Goal: Task Accomplishment & Management: Manage account settings

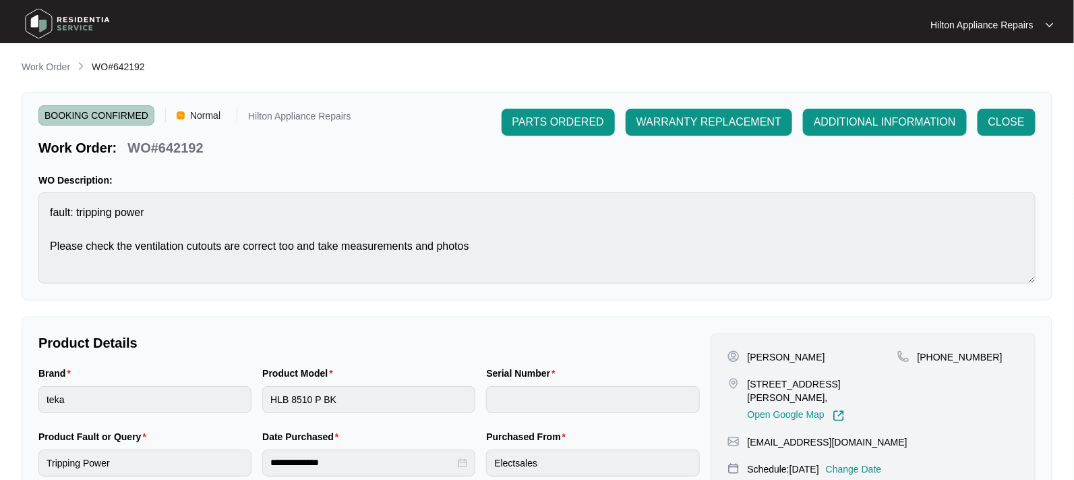
scroll to position [78, 0]
click at [36, 67] on p "Work Order" at bounding box center [46, 66] width 49 height 13
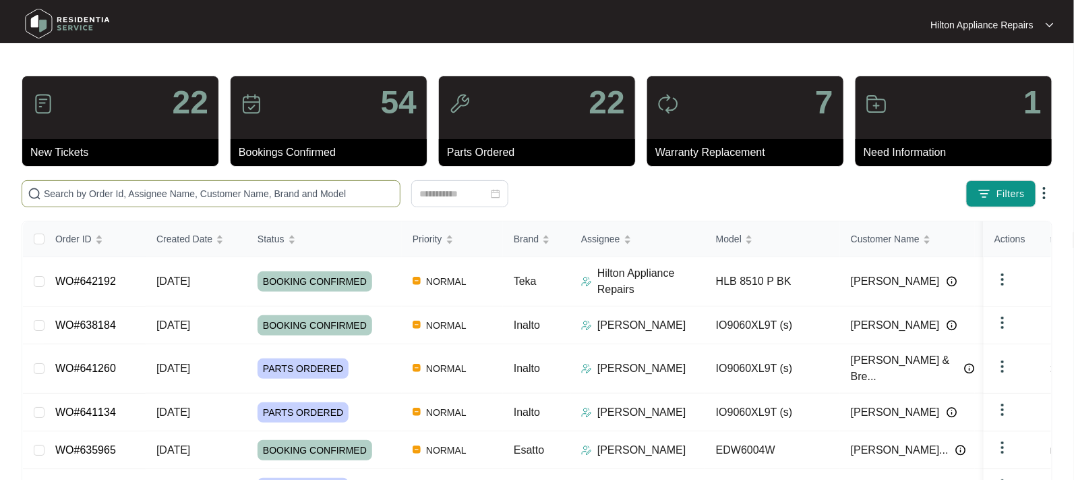
click at [56, 190] on input "text" at bounding box center [219, 193] width 351 height 15
paste input "WO#638011"
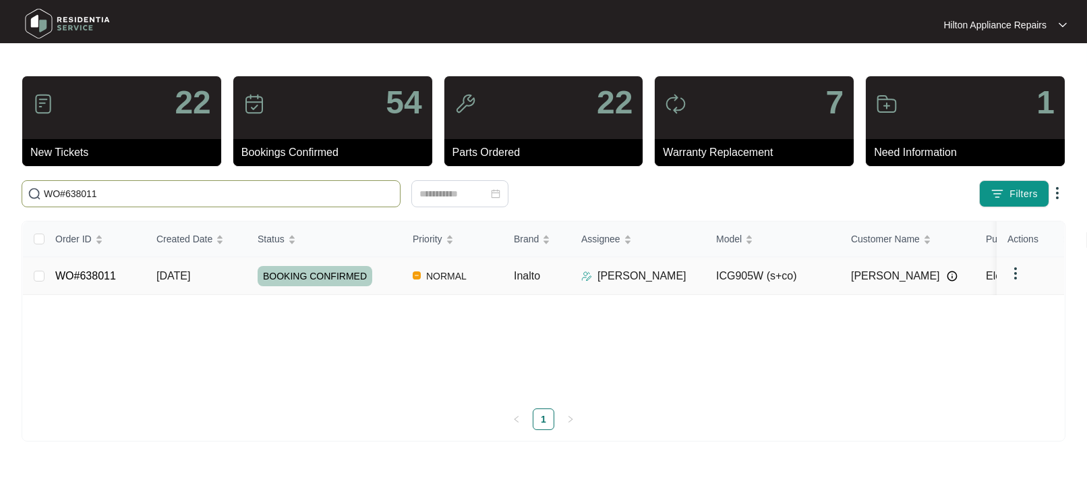
type input "WO#638011"
click at [180, 273] on span "[DATE]" at bounding box center [173, 275] width 34 height 11
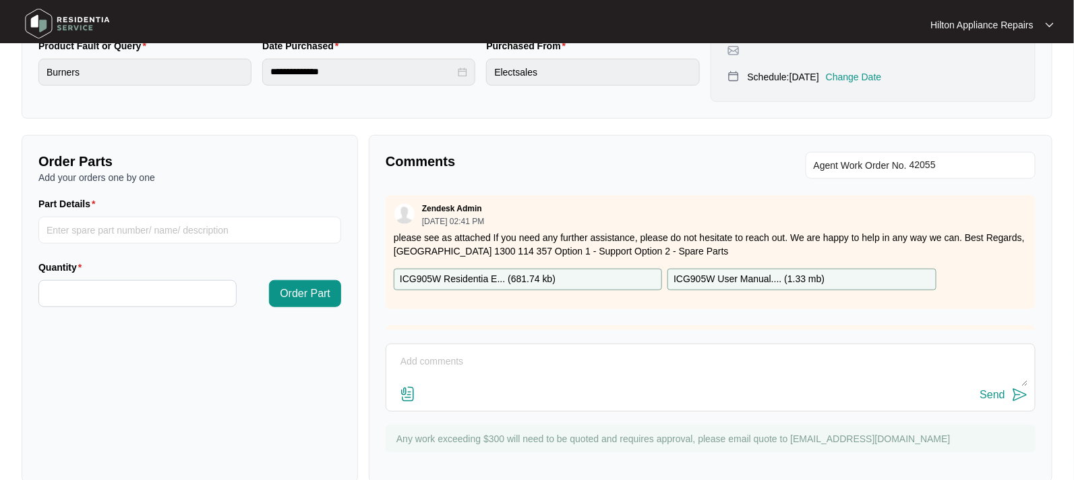
scroll to position [413, 0]
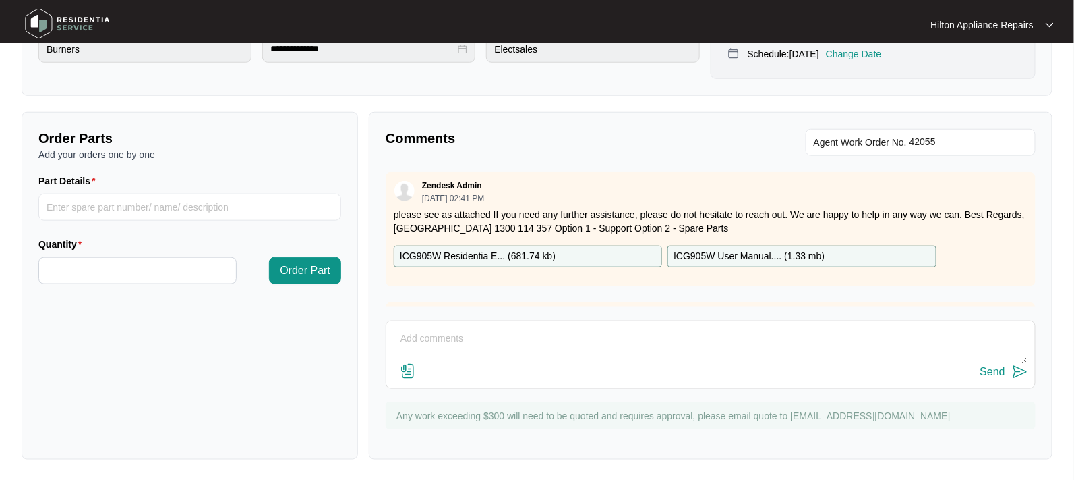
click at [431, 337] on textarea at bounding box center [710, 345] width 635 height 35
paste textarea "Attended property to replace thermocouple. Disassemble gas cooktop to replace t…"
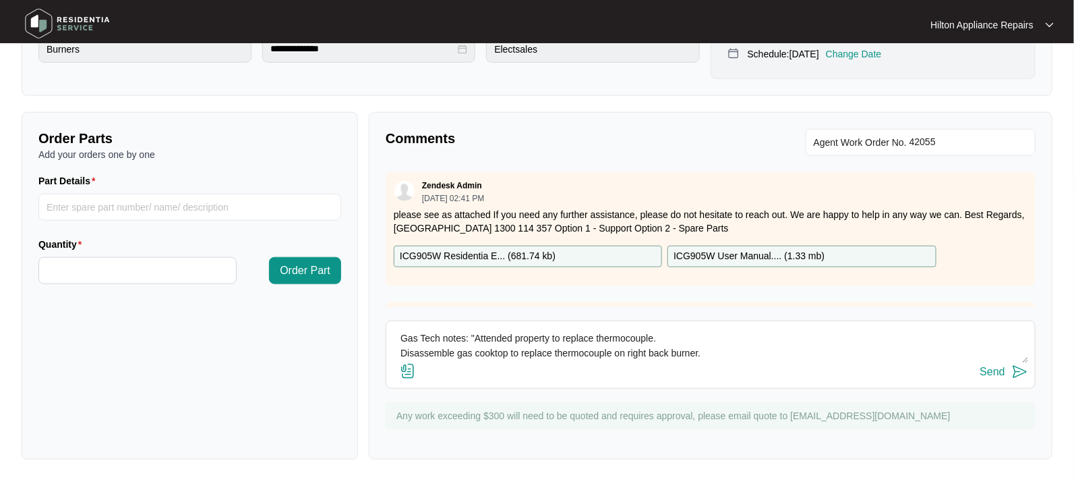
scroll to position [10, 0]
type textarea "Gas Tech notes: "Attended property to replace thermocouple. Disassemble gas coo…"
click at [407, 367] on img at bounding box center [408, 371] width 16 height 16
click at [0, 0] on input "file" at bounding box center [0, 0] width 0 height 0
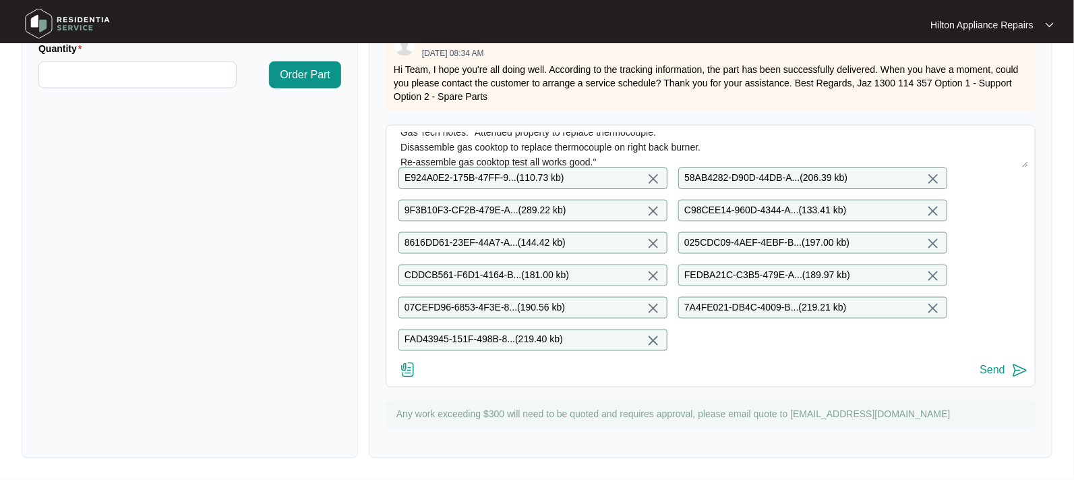
scroll to position [620, 0]
click at [991, 368] on div "Send" at bounding box center [993, 370] width 25 height 12
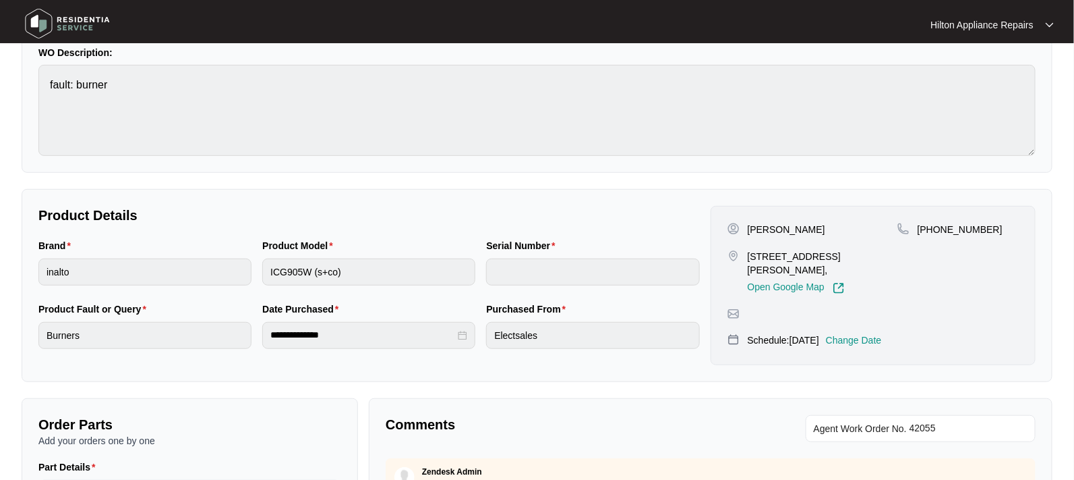
scroll to position [0, 0]
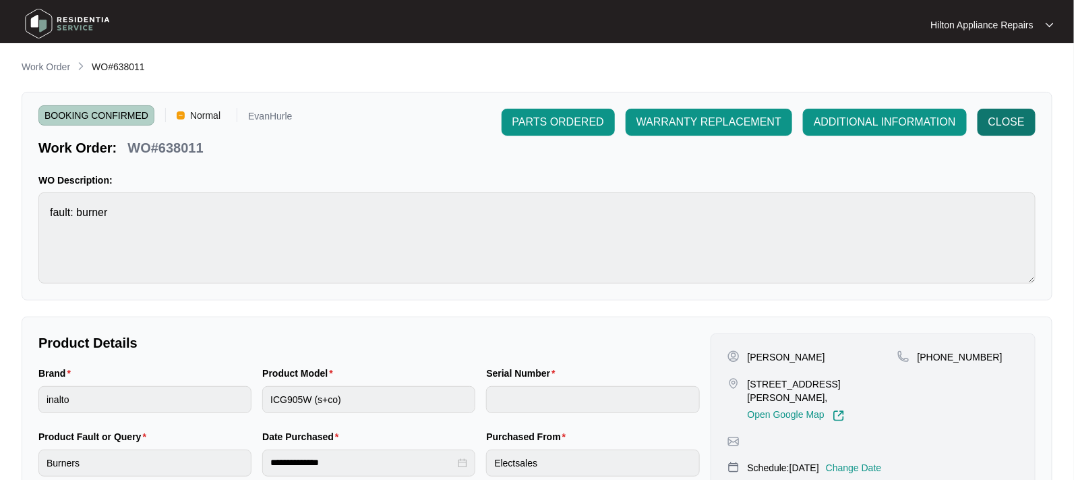
click at [1009, 115] on span "CLOSE" at bounding box center [1007, 122] width 36 height 16
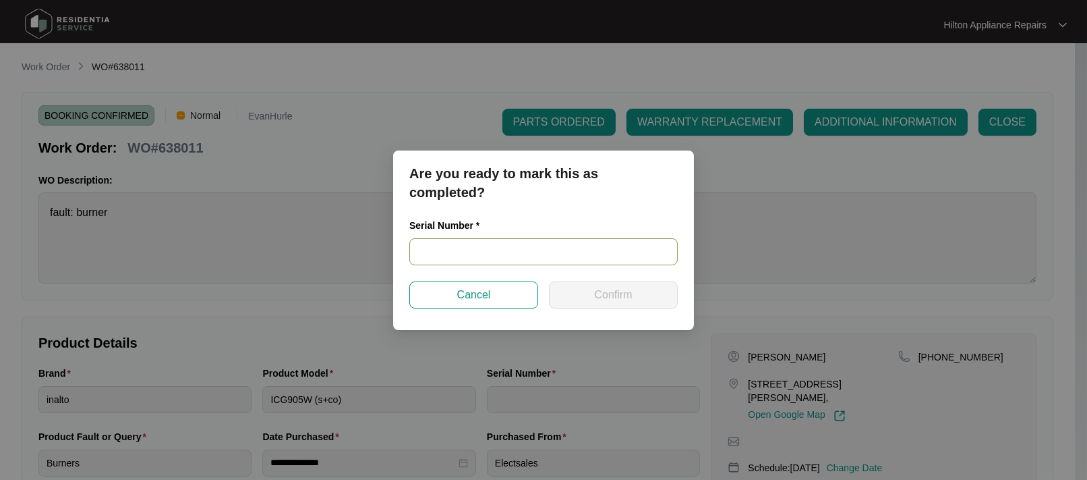
click at [446, 253] on input "text" at bounding box center [543, 251] width 268 height 27
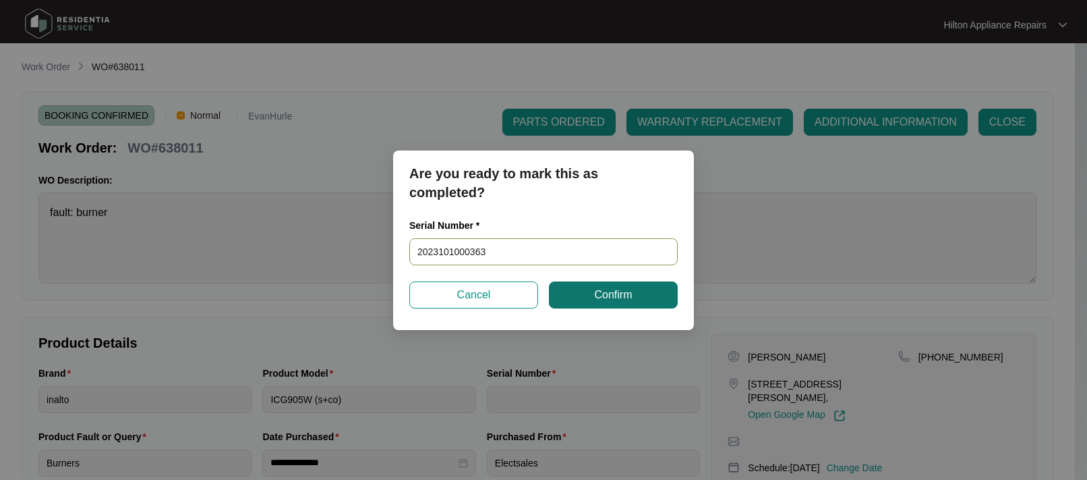
type input "2023101000363"
click at [618, 291] on span "Confirm" at bounding box center [613, 295] width 38 height 16
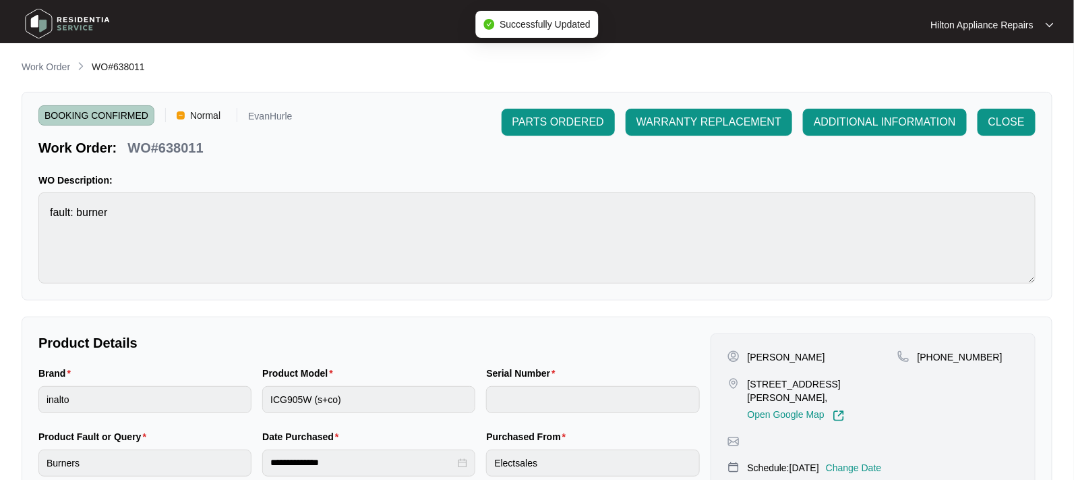
type input "2023101000363"
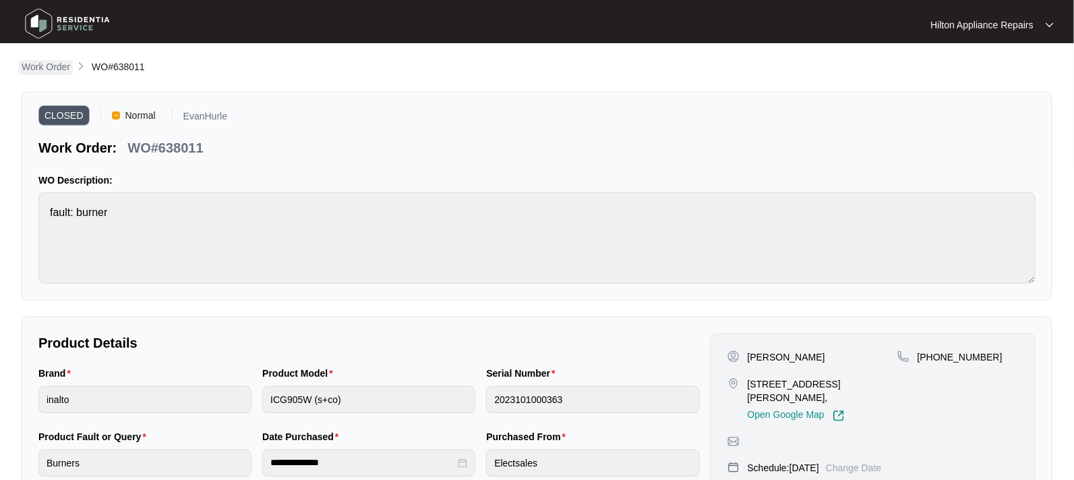
drag, startPoint x: 43, startPoint y: 65, endPoint x: 51, endPoint y: 72, distance: 10.5
click at [43, 65] on p "Work Order" at bounding box center [46, 66] width 49 height 13
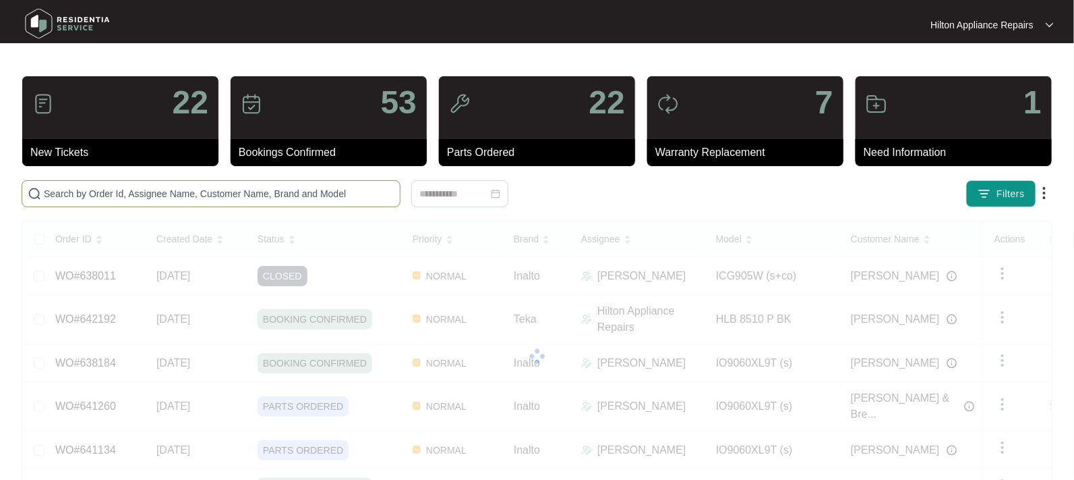
click at [94, 194] on input "text" at bounding box center [219, 193] width 351 height 15
paste input "WO#641738"
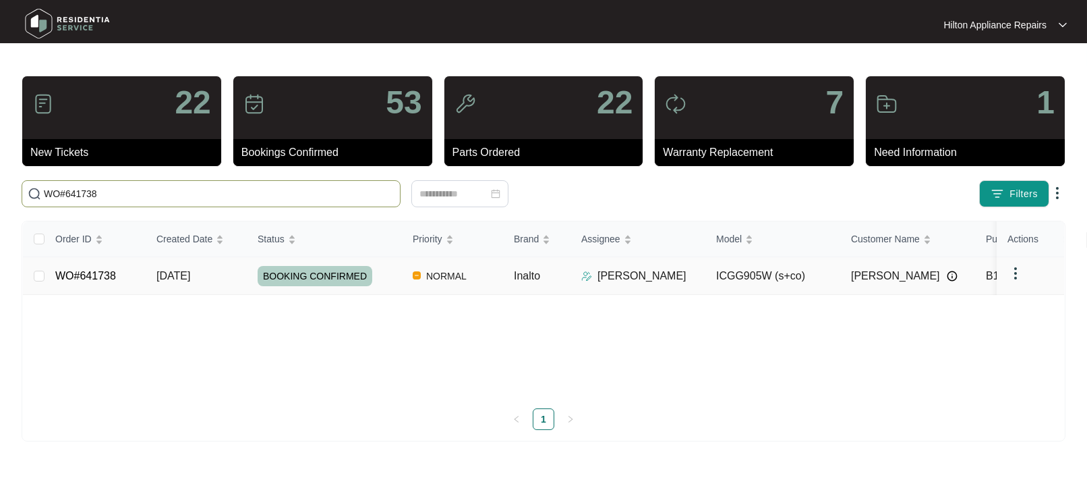
type input "WO#641738"
click at [175, 273] on span "[DATE]" at bounding box center [173, 275] width 34 height 11
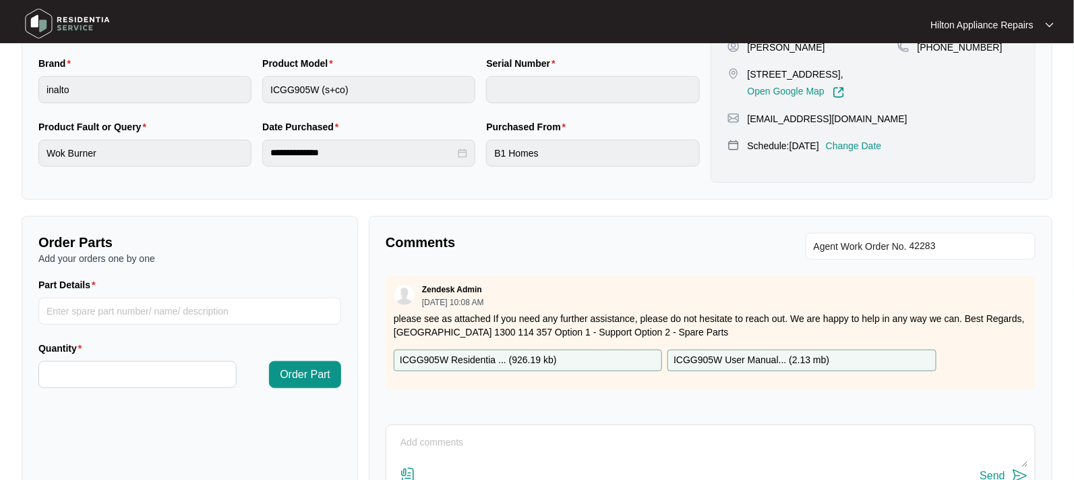
scroll to position [413, 0]
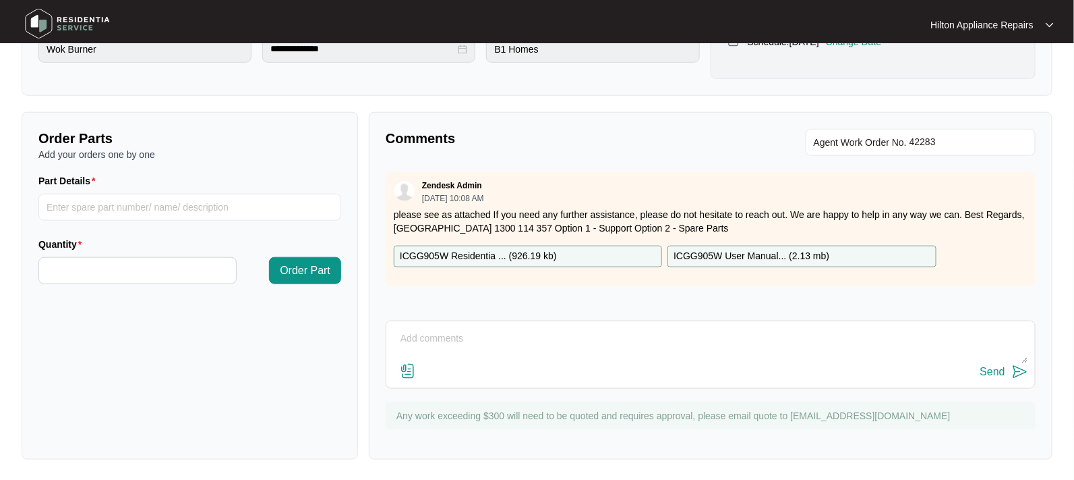
click at [434, 333] on textarea at bounding box center [710, 345] width 635 height 35
paste textarea "Attended property for wok burner -not igniting -not staying lit when lit using …"
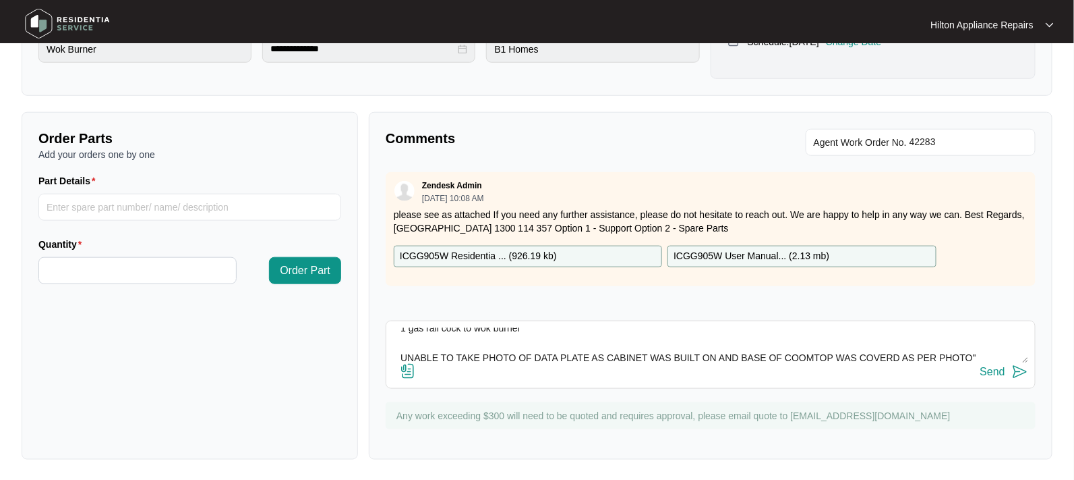
type textarea "Gas Tech notes: "Attended property for wok burner -not igniting -not staying li…"
click at [411, 368] on img at bounding box center [408, 371] width 16 height 16
click at [0, 0] on input "file" at bounding box center [0, 0] width 0 height 0
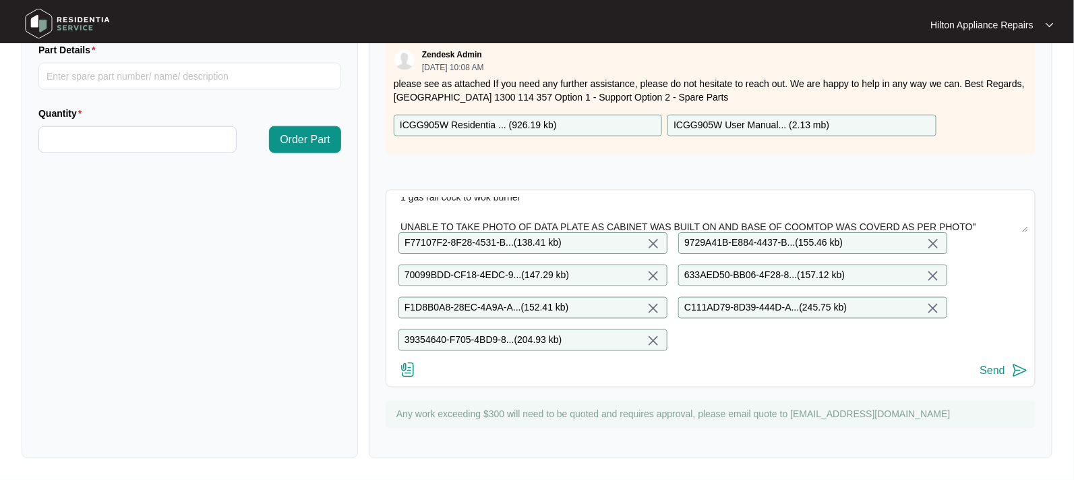
scroll to position [556, 0]
click at [993, 368] on div "Send" at bounding box center [993, 370] width 25 height 12
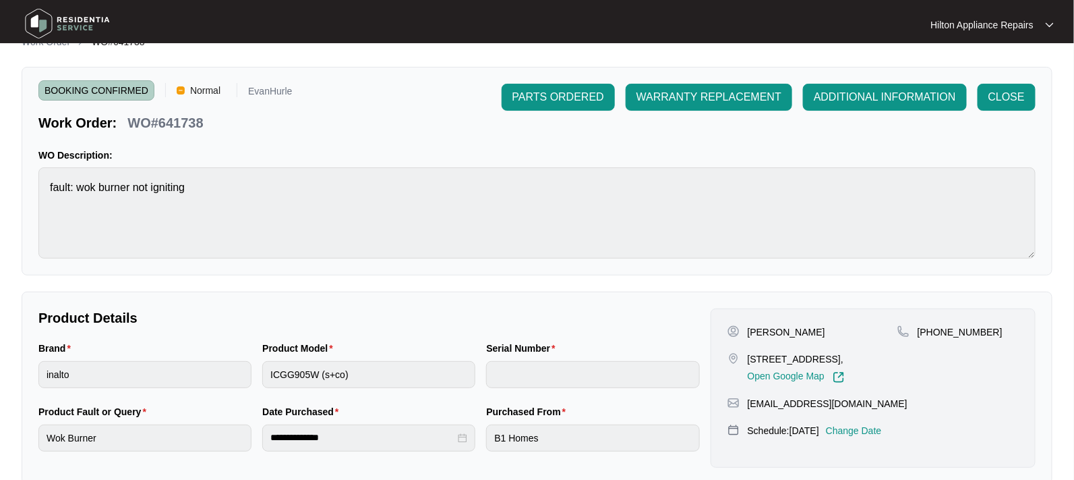
scroll to position [0, 0]
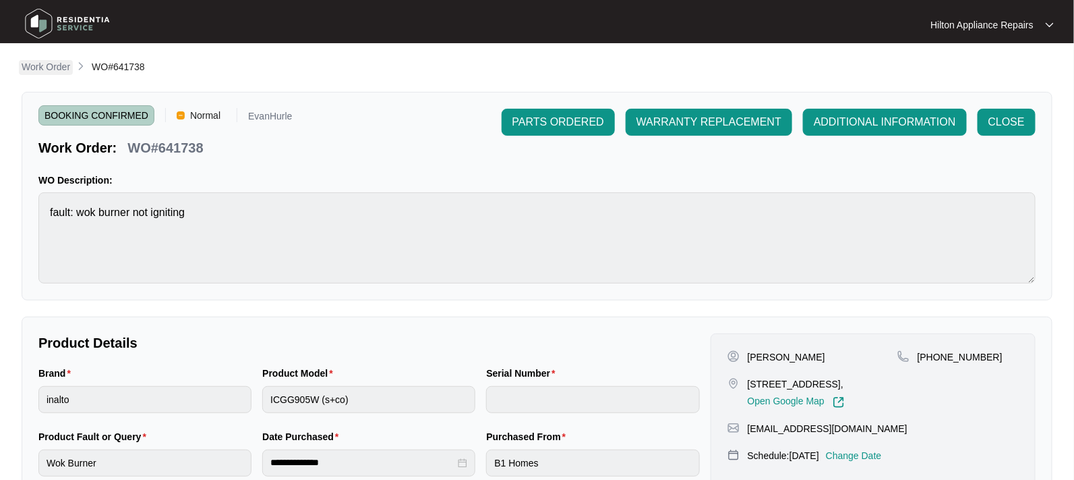
click at [38, 65] on p "Work Order" at bounding box center [46, 66] width 49 height 13
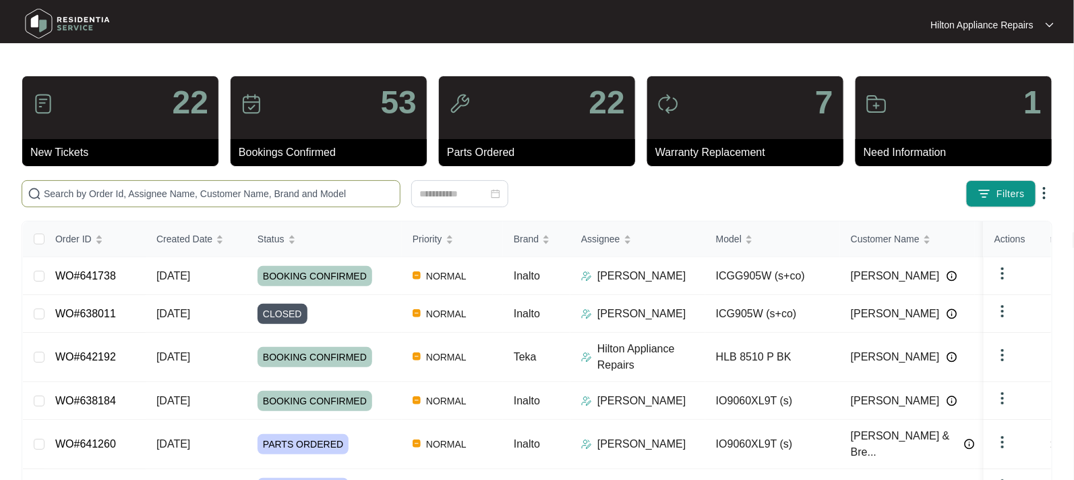
click at [84, 194] on input "text" at bounding box center [219, 193] width 351 height 15
paste input "WO#613888"
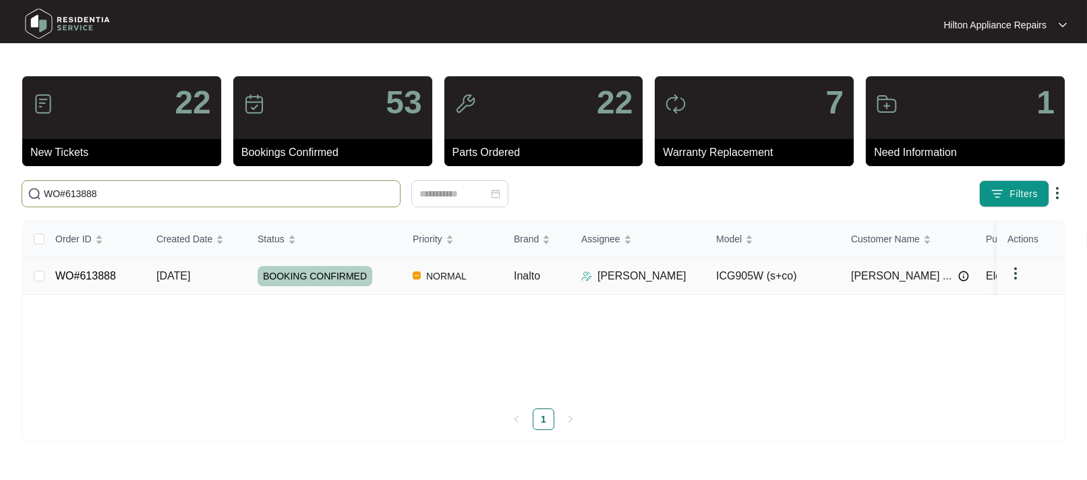
type input "WO#613888"
click at [177, 272] on span "[DATE]" at bounding box center [173, 275] width 34 height 11
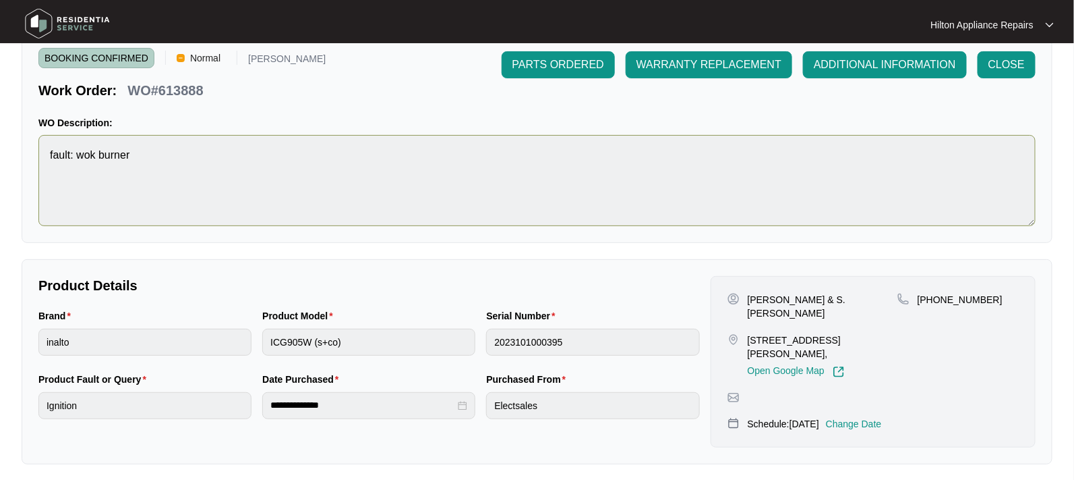
scroll to position [84, 0]
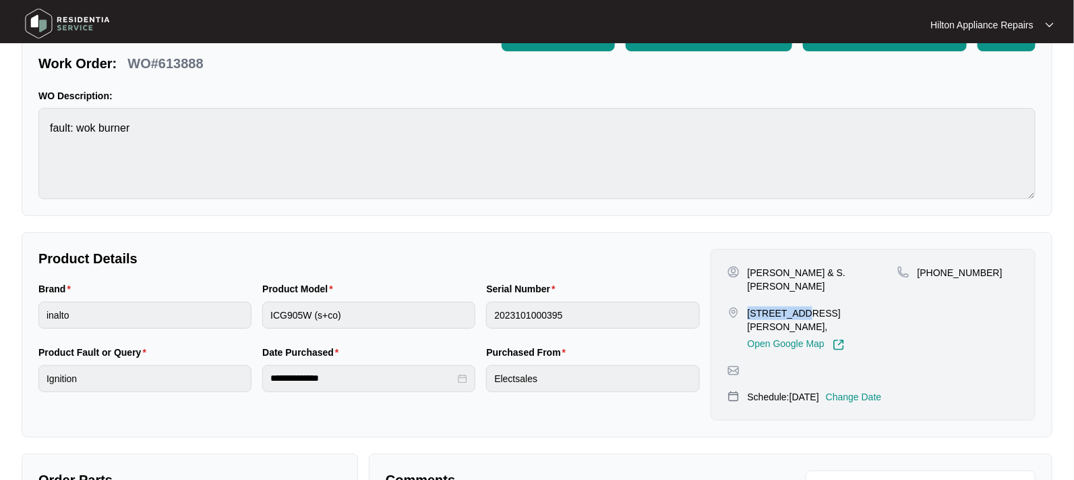
drag, startPoint x: 745, startPoint y: 298, endPoint x: 803, endPoint y: 296, distance: 58.0
click at [803, 306] on div "[STREET_ADDRESS][PERSON_NAME], Open Google Map" at bounding box center [813, 328] width 170 height 45
copy p "293 Whadjuk"
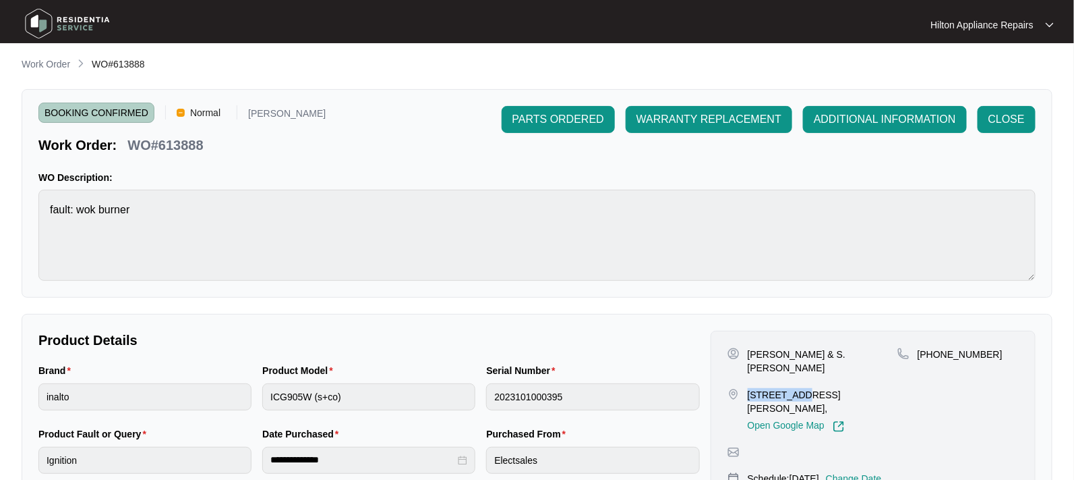
scroll to position [0, 0]
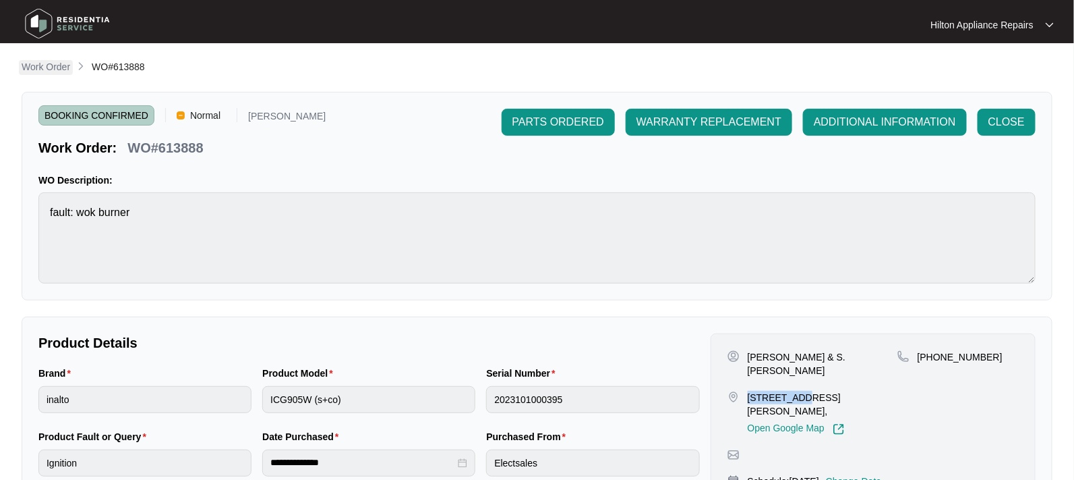
click at [49, 65] on p "Work Order" at bounding box center [46, 66] width 49 height 13
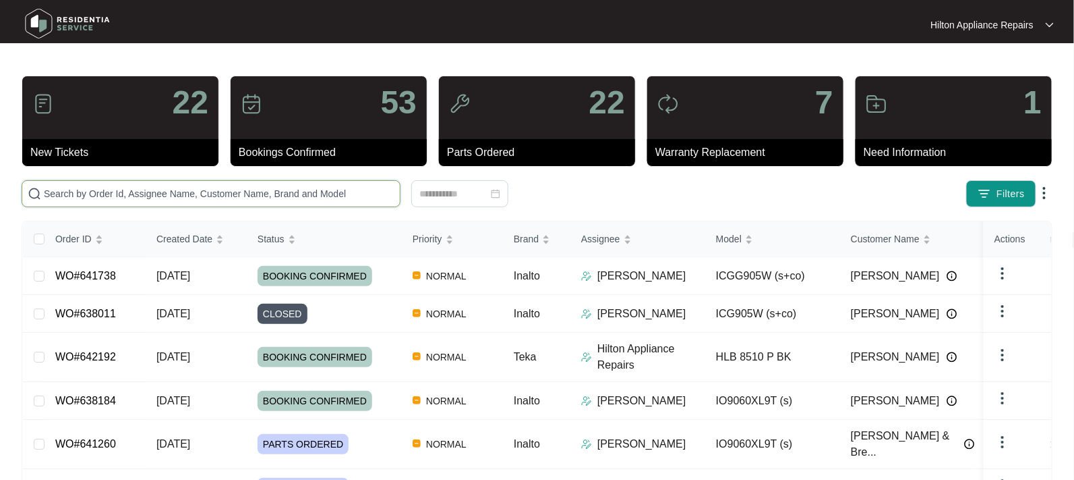
click at [61, 195] on input "text" at bounding box center [219, 193] width 351 height 15
paste input "WO#641134"
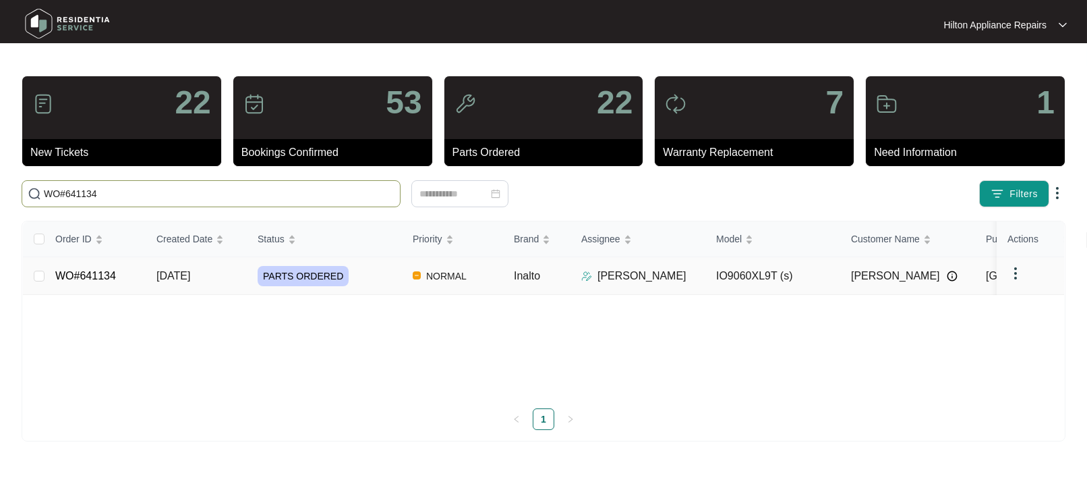
type input "WO#641134"
click at [177, 274] on span "[DATE]" at bounding box center [173, 275] width 34 height 11
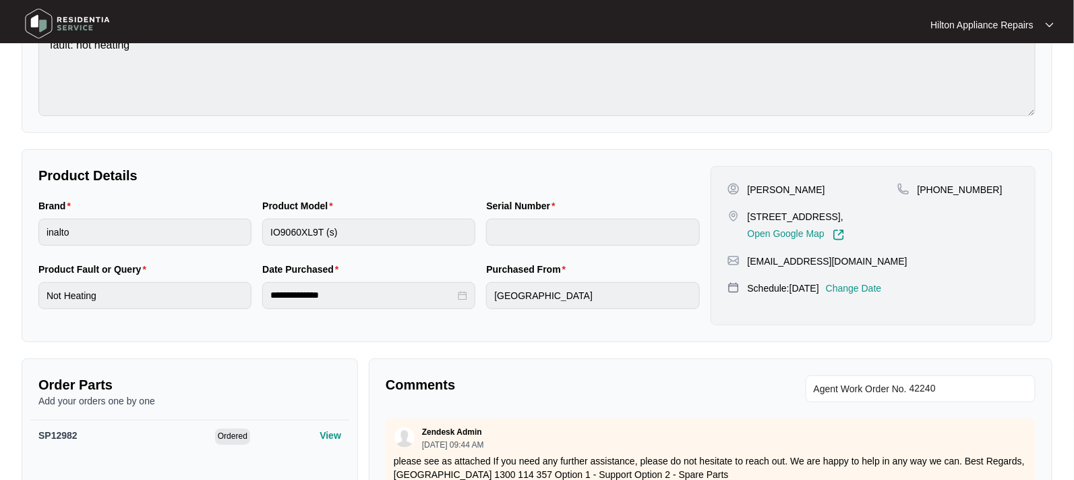
scroll to position [169, 0]
click at [873, 286] on p "Change Date" at bounding box center [854, 286] width 56 height 13
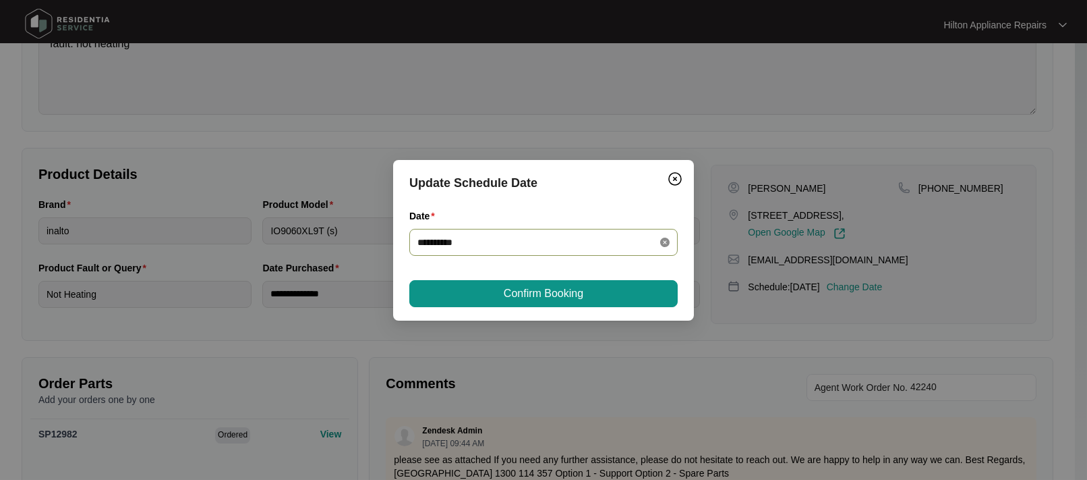
click at [660, 239] on icon "close-circle" at bounding box center [664, 241] width 9 height 9
click at [665, 241] on div at bounding box center [543, 242] width 252 height 15
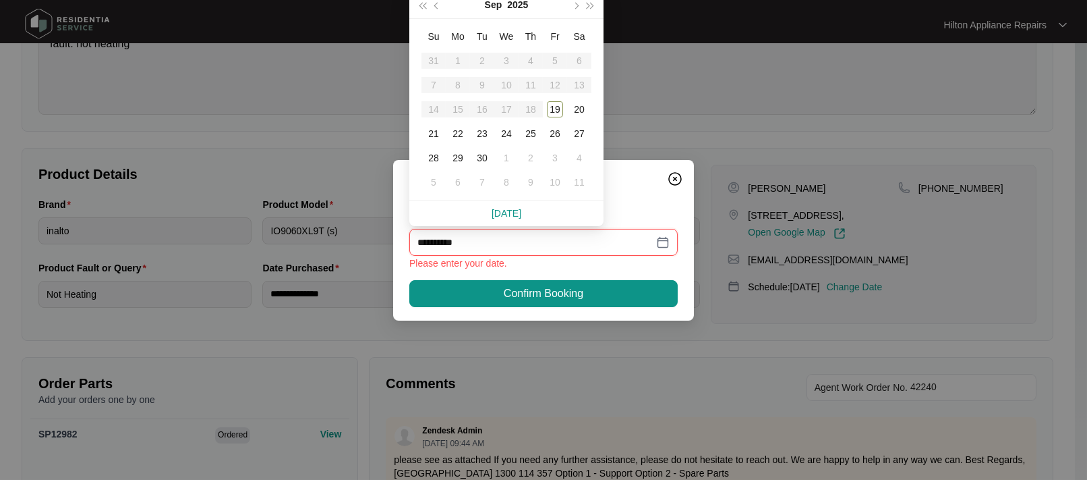
type input "**********"
click at [483, 135] on div "23" at bounding box center [482, 133] width 16 height 16
type input "**********"
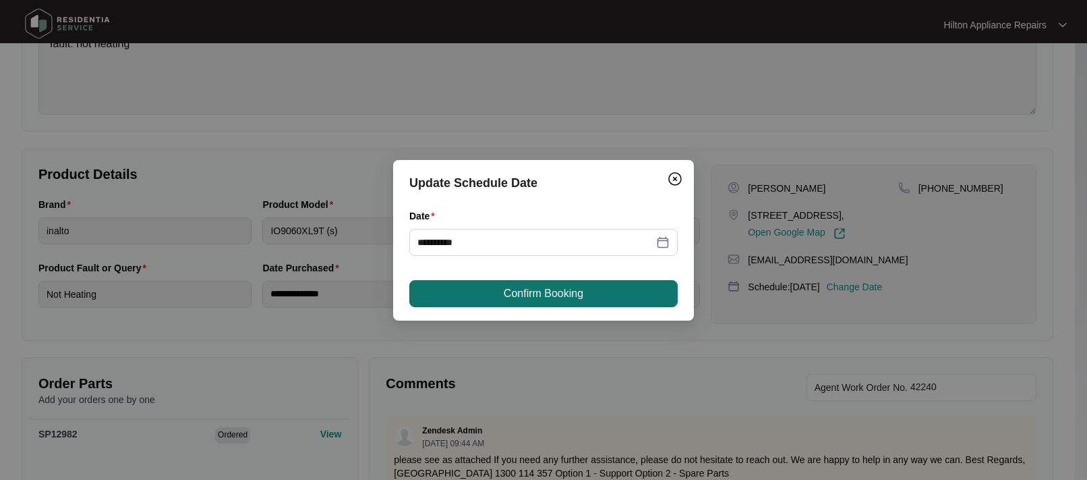
click at [538, 293] on span "Confirm Booking" at bounding box center [544, 293] width 80 height 16
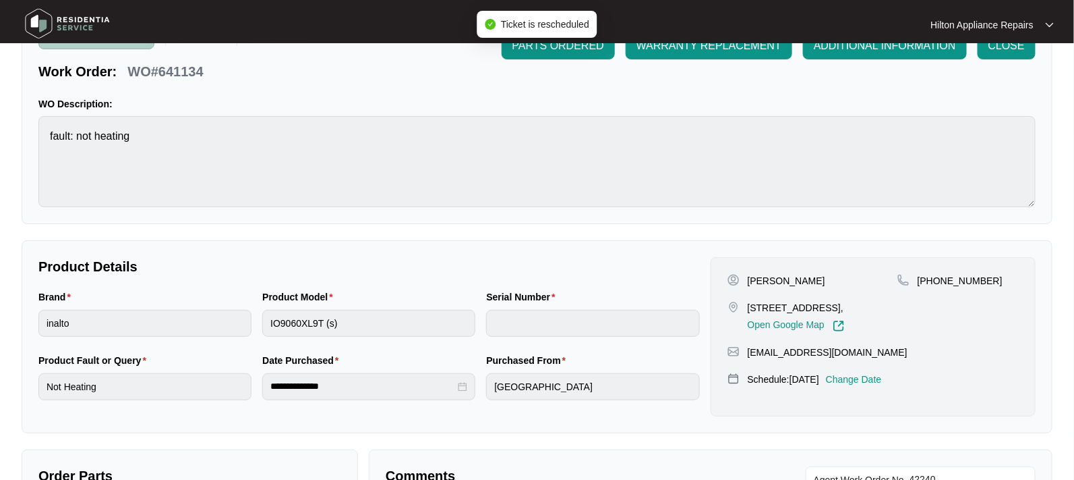
scroll to position [0, 0]
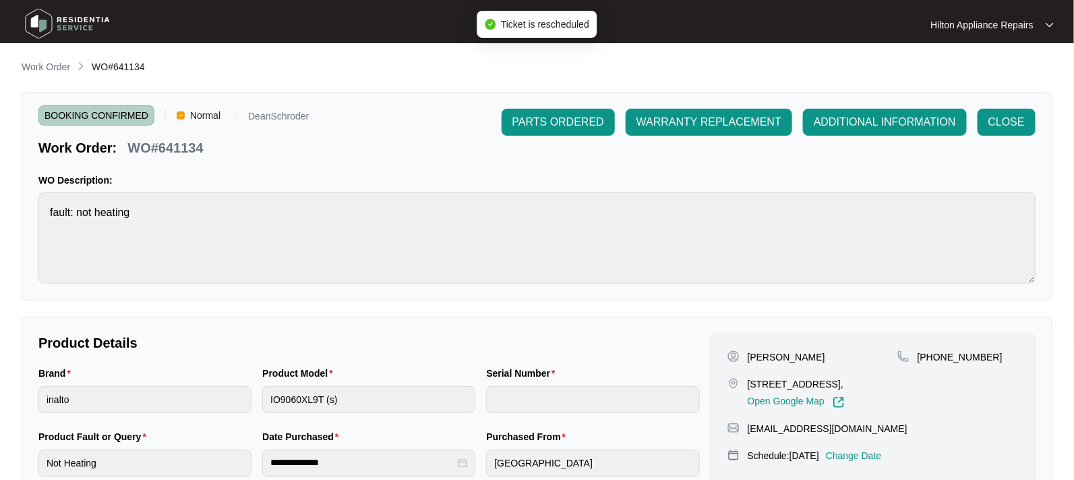
drag, startPoint x: 32, startPoint y: 63, endPoint x: 43, endPoint y: 68, distance: 12.4
click at [32, 63] on p "Work Order" at bounding box center [46, 66] width 49 height 13
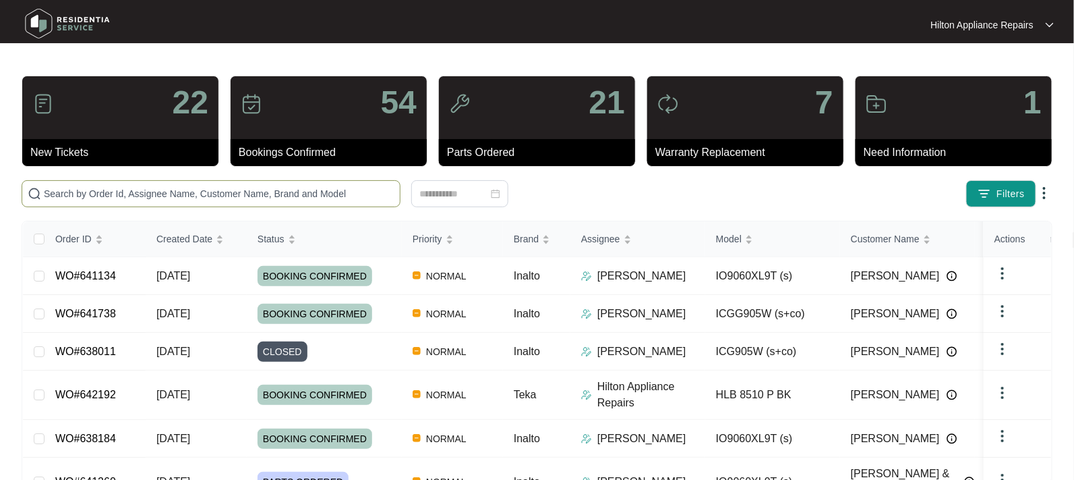
click at [55, 196] on input "text" at bounding box center [219, 193] width 351 height 15
paste input "WO#613888"
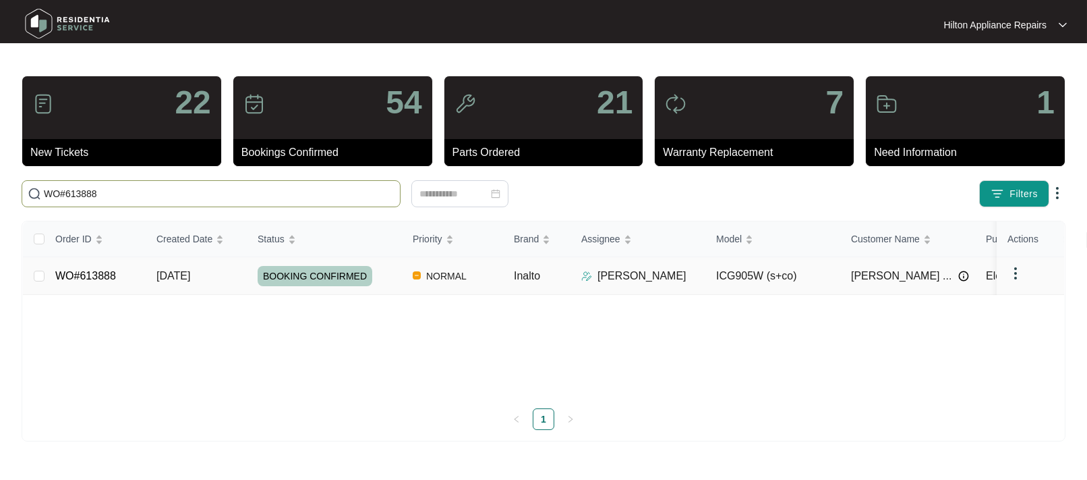
type input "WO#613888"
click at [179, 277] on span "[DATE]" at bounding box center [173, 275] width 34 height 11
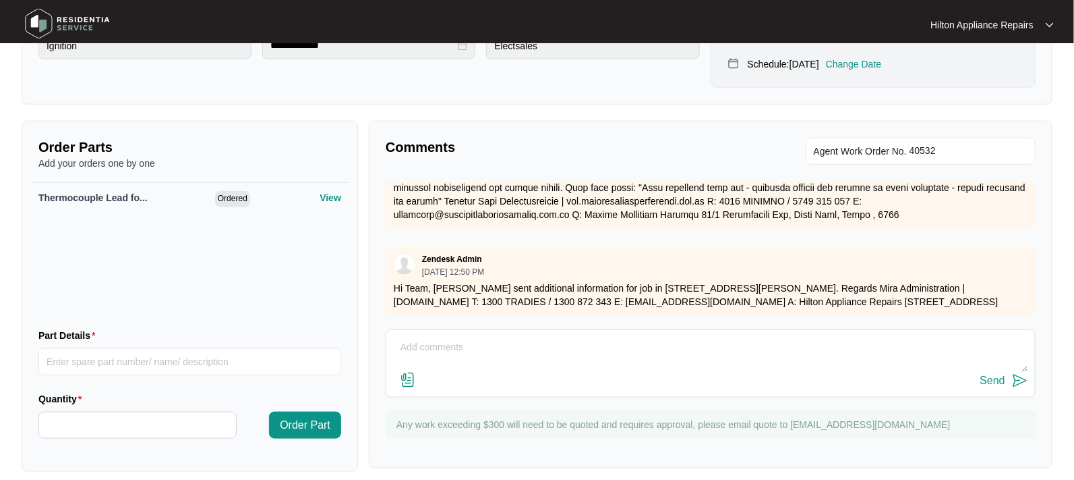
scroll to position [1867, 0]
click at [427, 337] on textarea at bounding box center [710, 354] width 635 height 35
paste textarea "REPORTED ISSUE: burner flame not working on wok burner Removed top of cooktop t…"
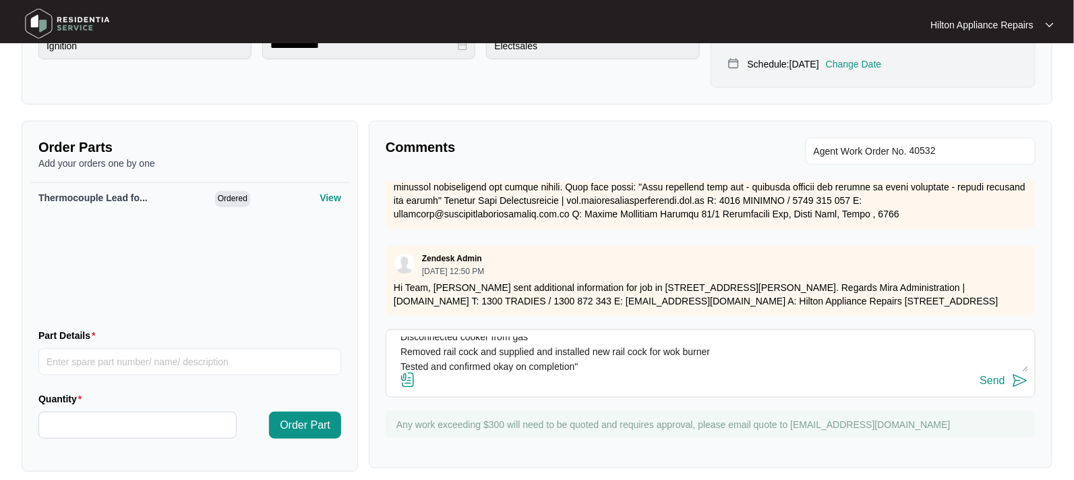
type textarea "Gas Tech Notes: "REPORTED ISSUE: burner flame not working on wok burner Removed…"
click at [405, 372] on img at bounding box center [408, 380] width 16 height 16
click at [0, 0] on input "file" at bounding box center [0, 0] width 0 height 0
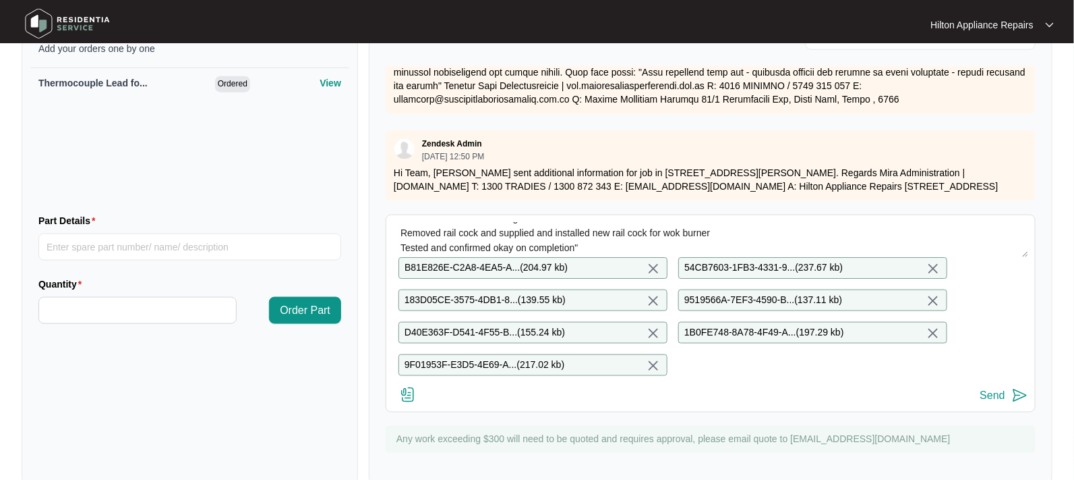
scroll to position [556, 0]
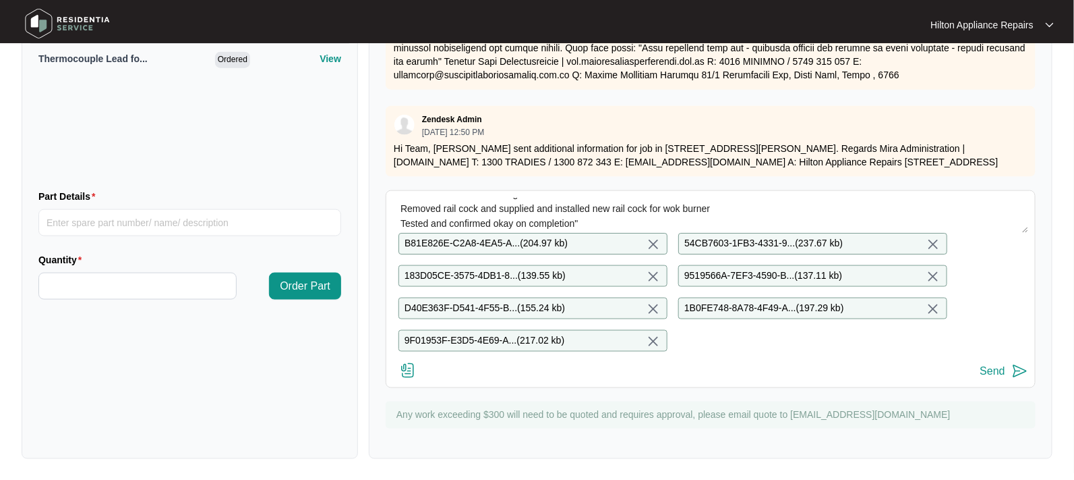
click at [995, 368] on div "Send" at bounding box center [993, 371] width 25 height 12
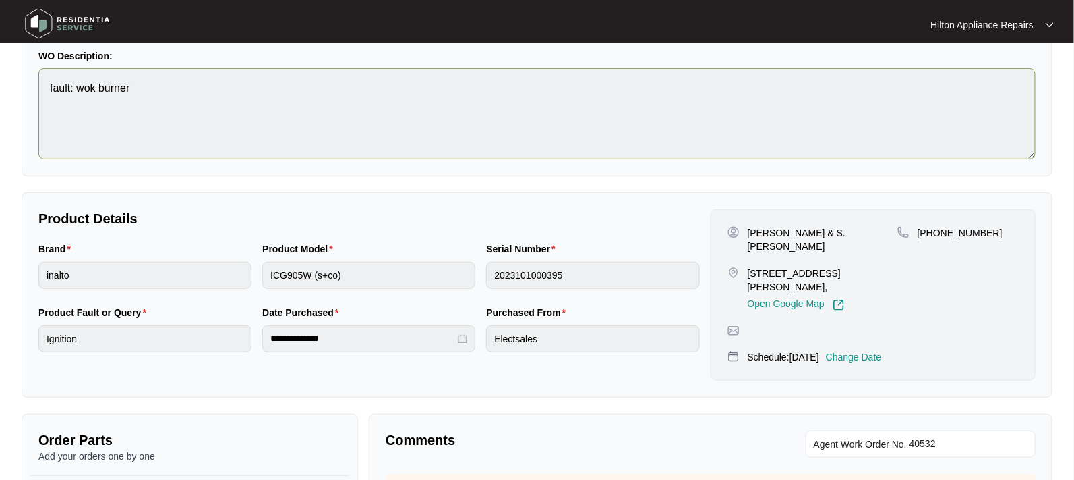
scroll to position [0, 0]
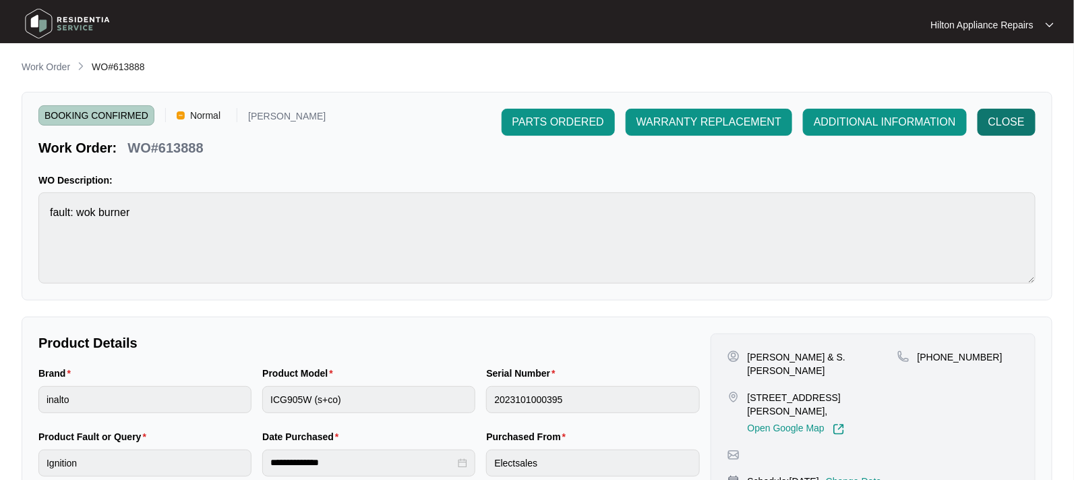
click at [997, 118] on span "CLOSE" at bounding box center [1007, 122] width 36 height 16
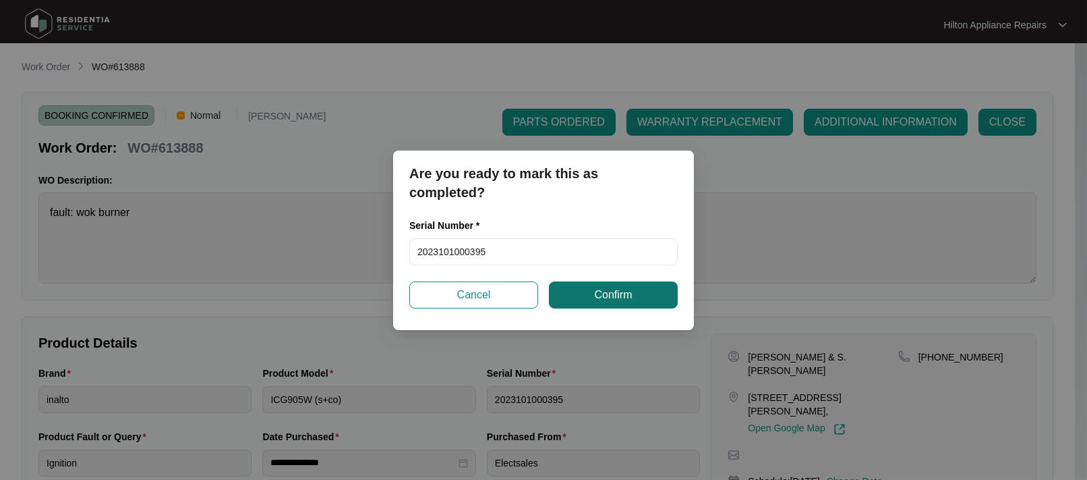
click at [637, 295] on button "Confirm" at bounding box center [613, 294] width 129 height 27
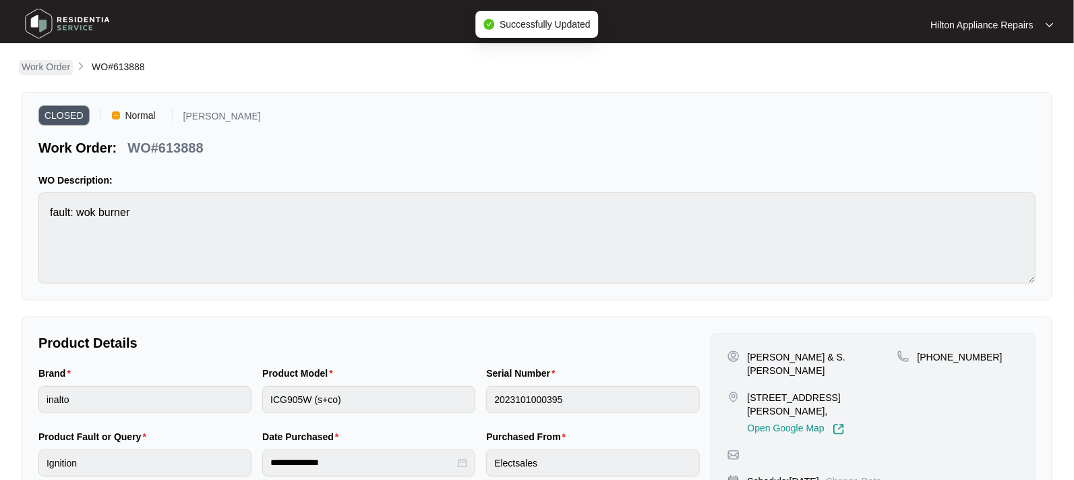
click at [35, 67] on p "Work Order" at bounding box center [46, 66] width 49 height 13
